Goal: Information Seeking & Learning: Learn about a topic

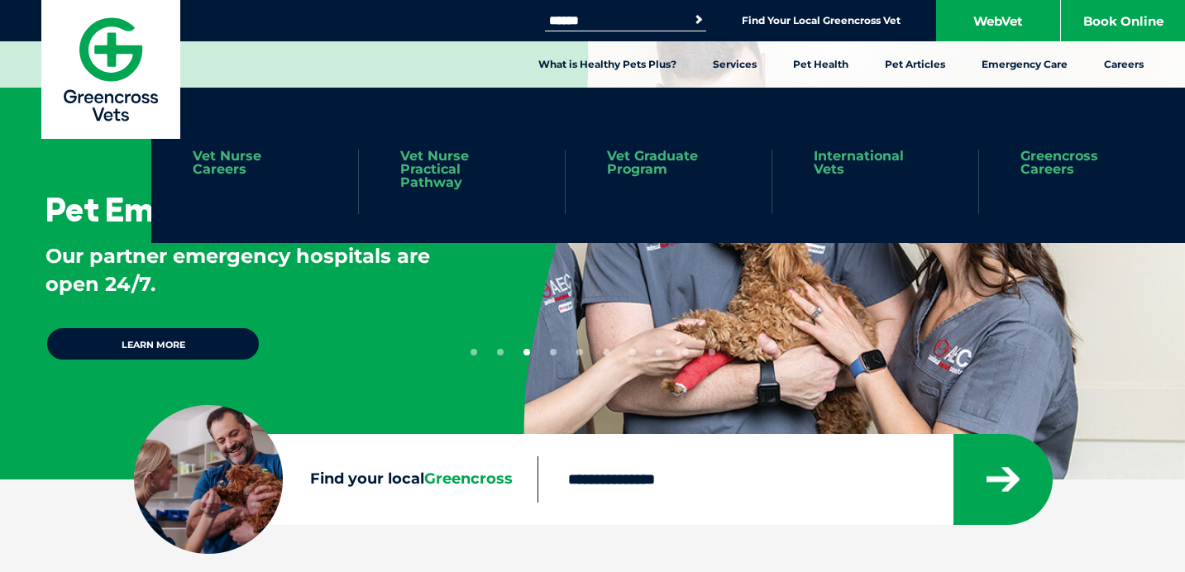
click at [419, 162] on link "Vet Nurse Practical Pathway" at bounding box center [461, 170] width 123 height 40
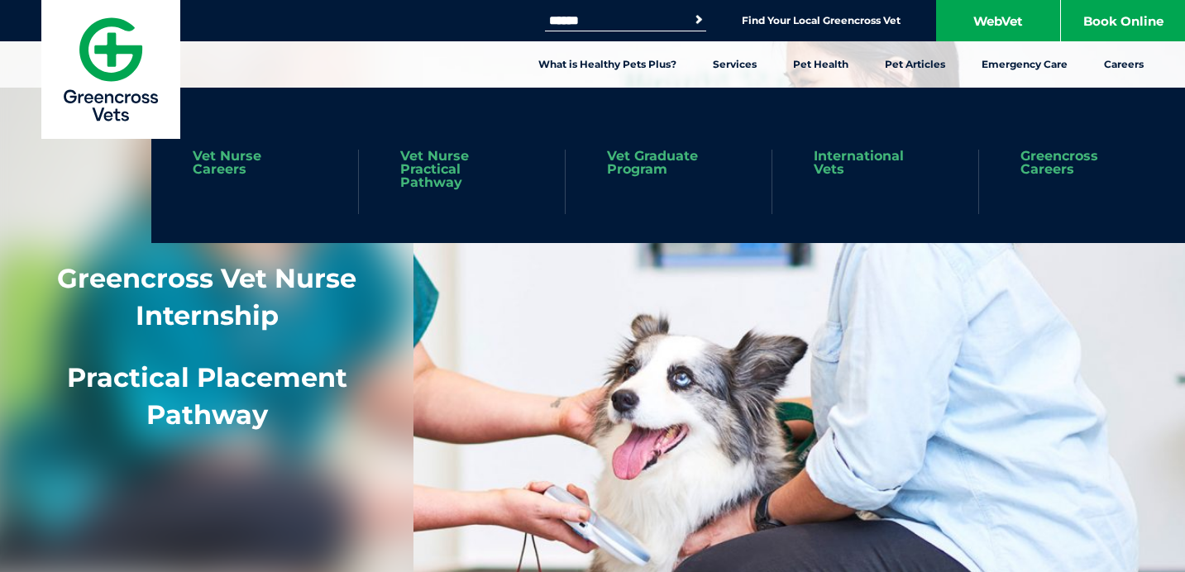
click at [221, 165] on link "Vet Nurse Careers" at bounding box center [255, 163] width 124 height 26
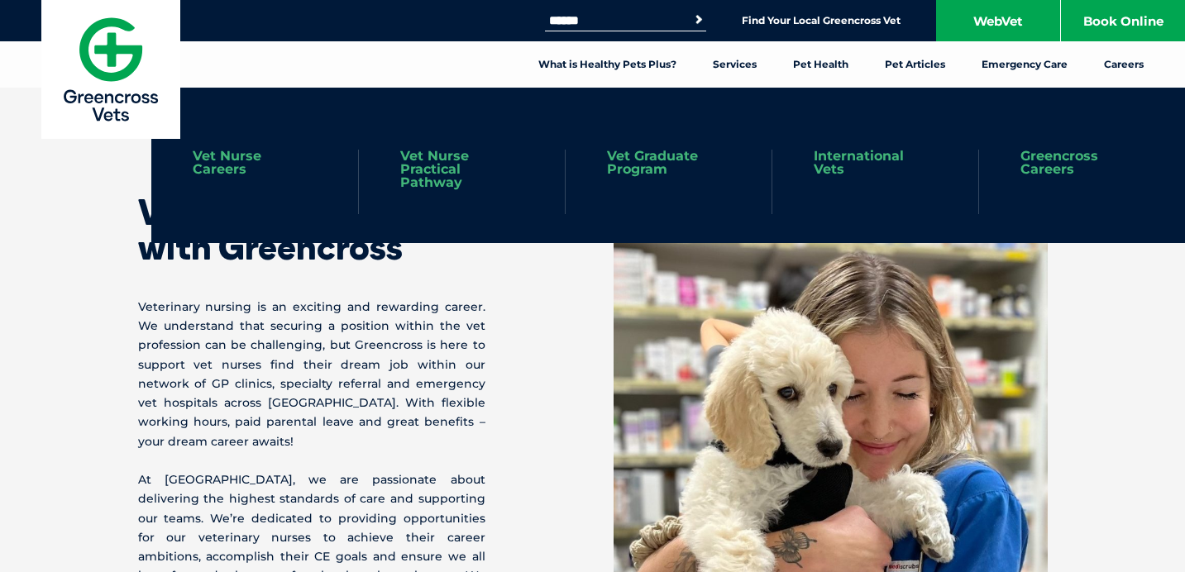
click at [453, 172] on link "Vet Nurse Practical Pathway" at bounding box center [461, 170] width 123 height 40
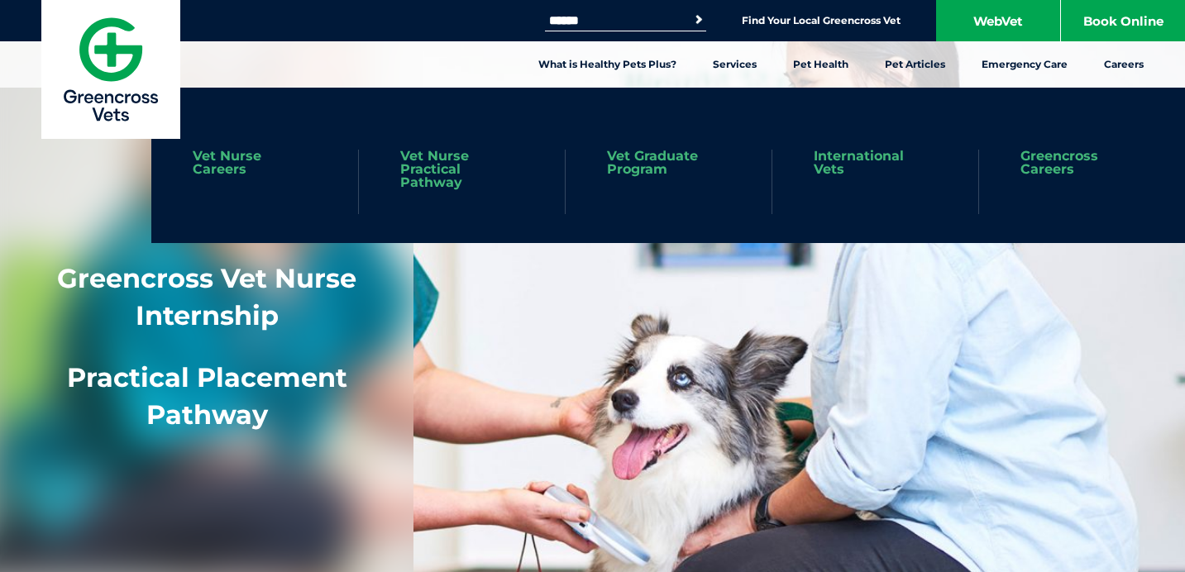
click at [670, 155] on link "Vet Graduate Program" at bounding box center [668, 163] width 123 height 26
